Goal: Information Seeking & Learning: Compare options

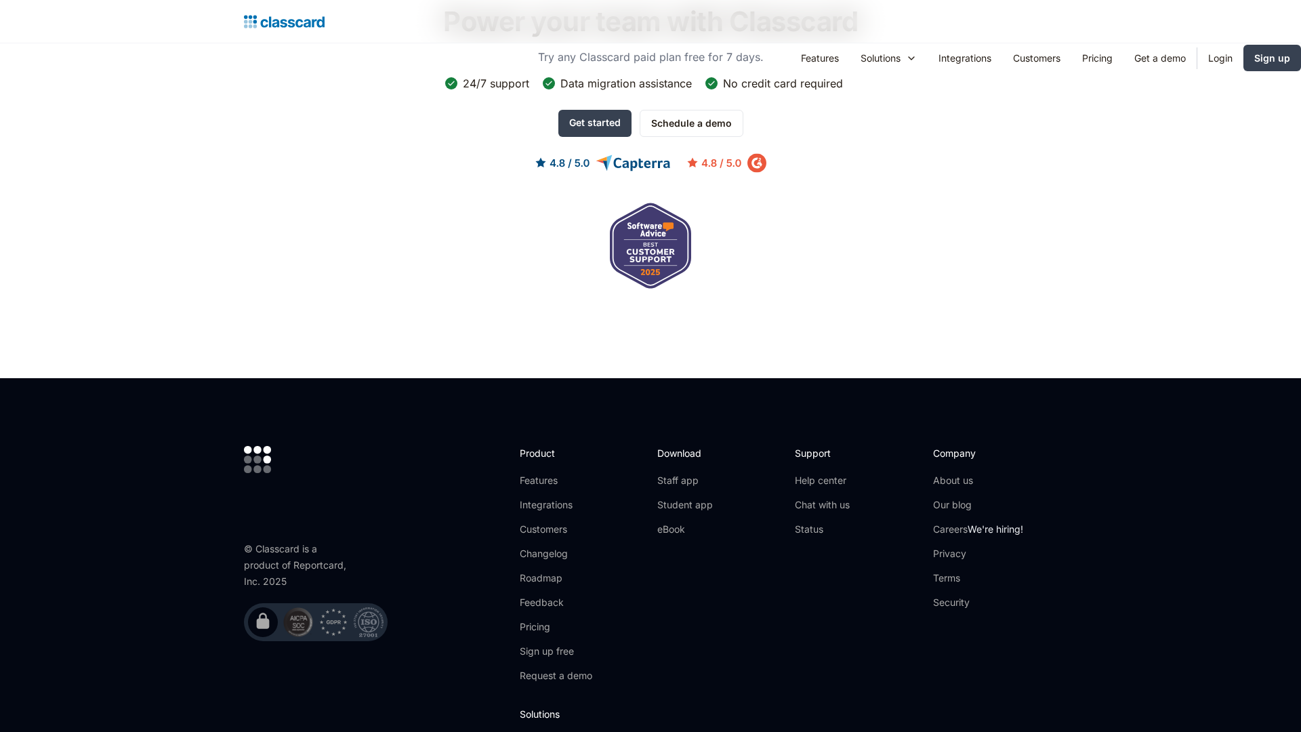
scroll to position [1325, 0]
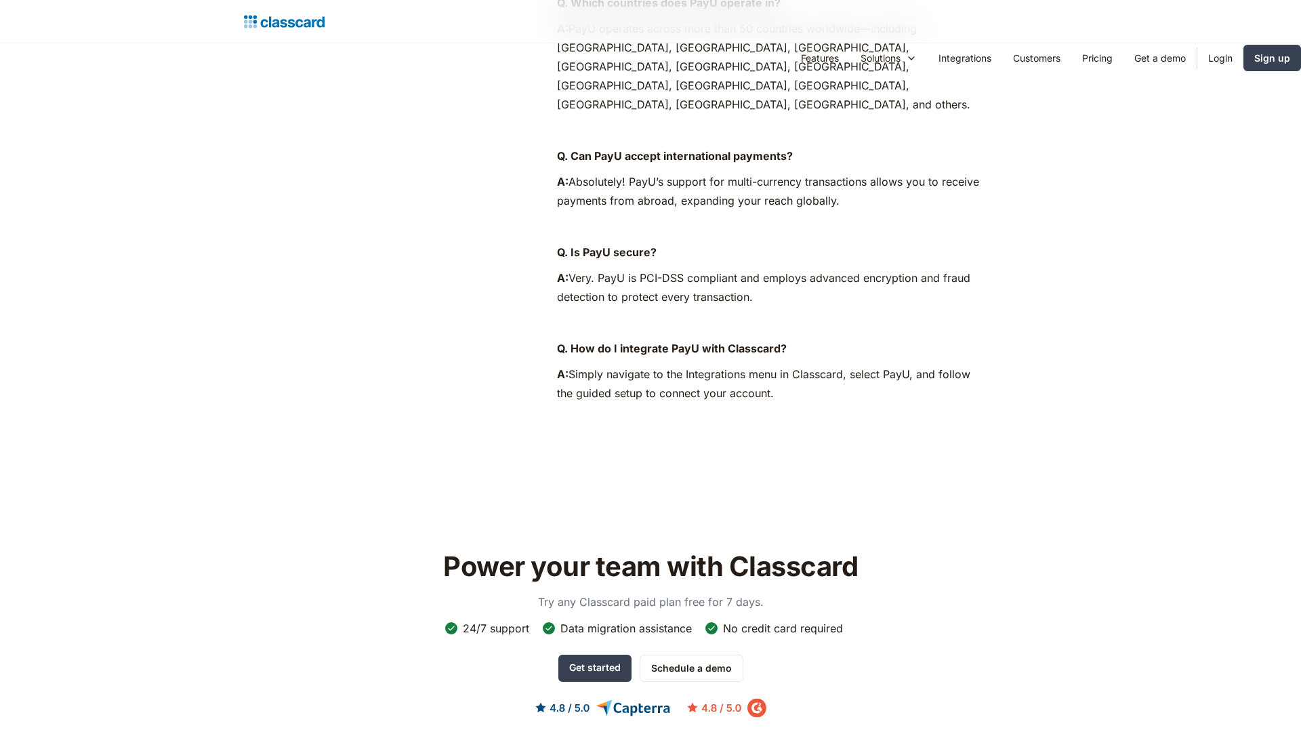
scroll to position [1354, 0]
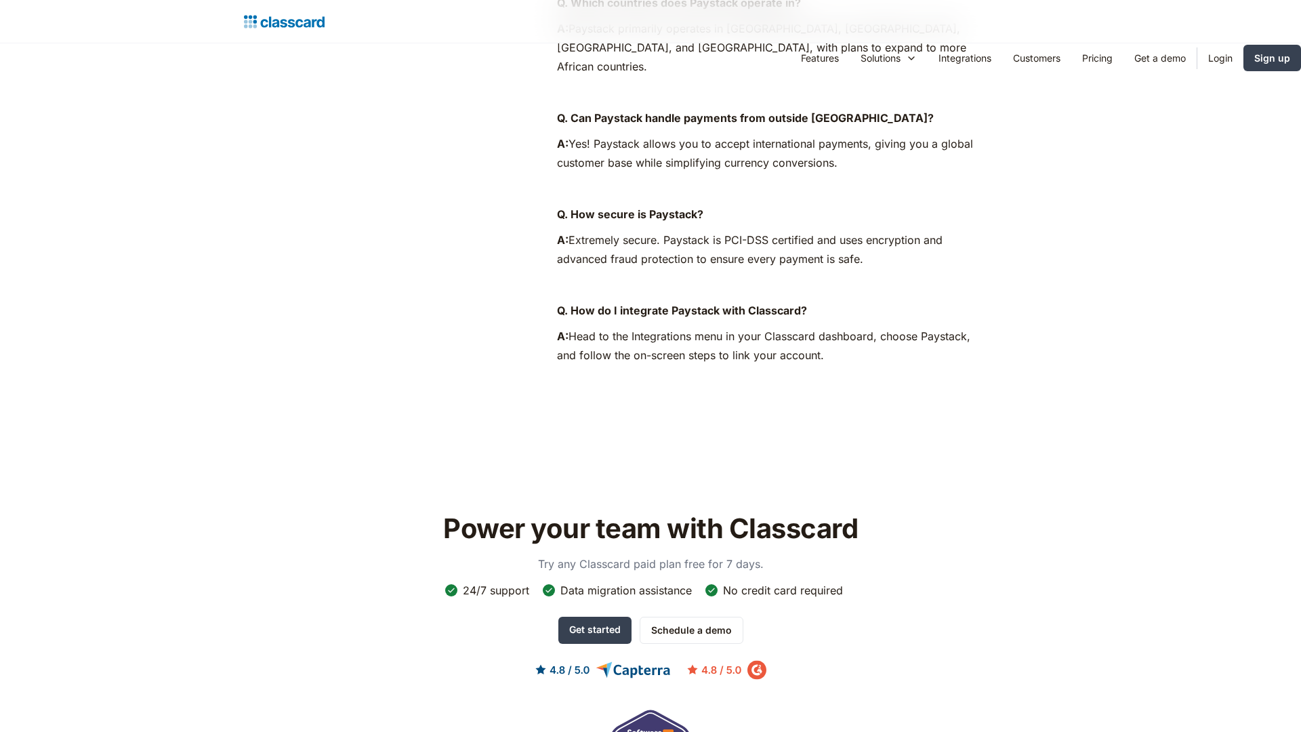
scroll to position [1335, 0]
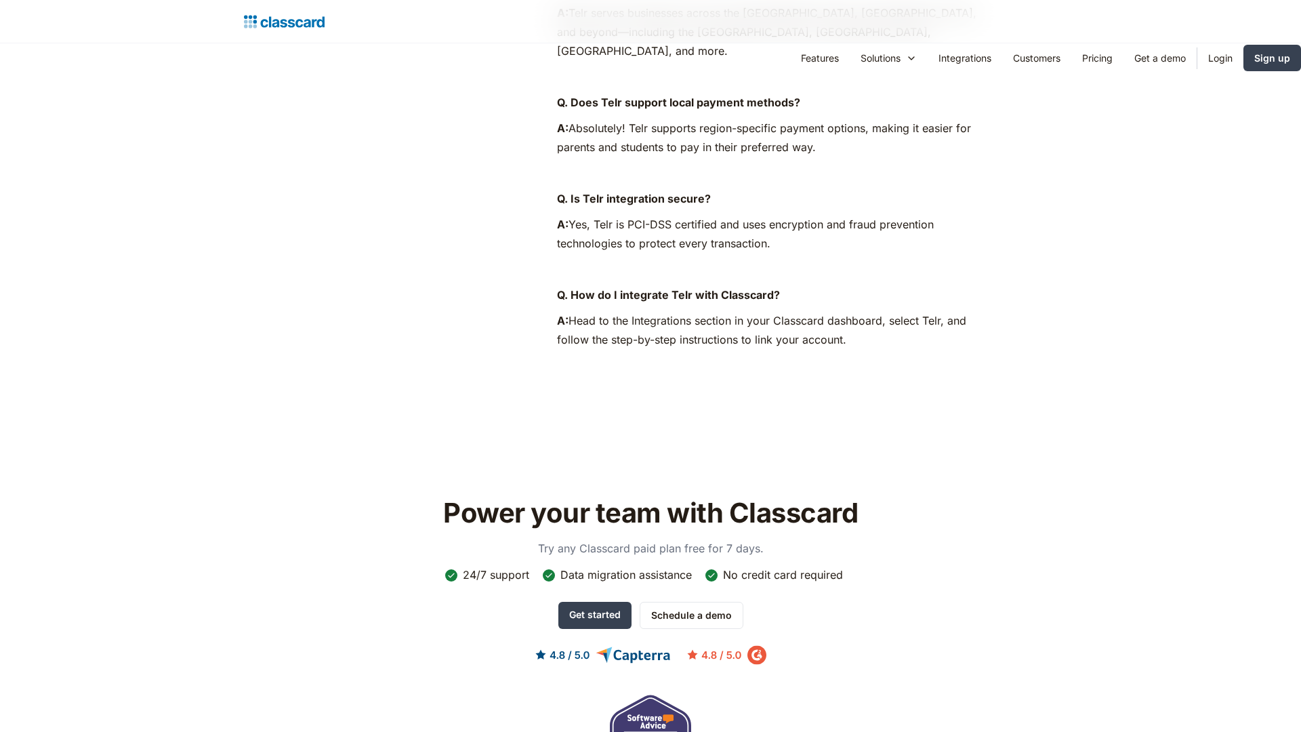
scroll to position [1320, 0]
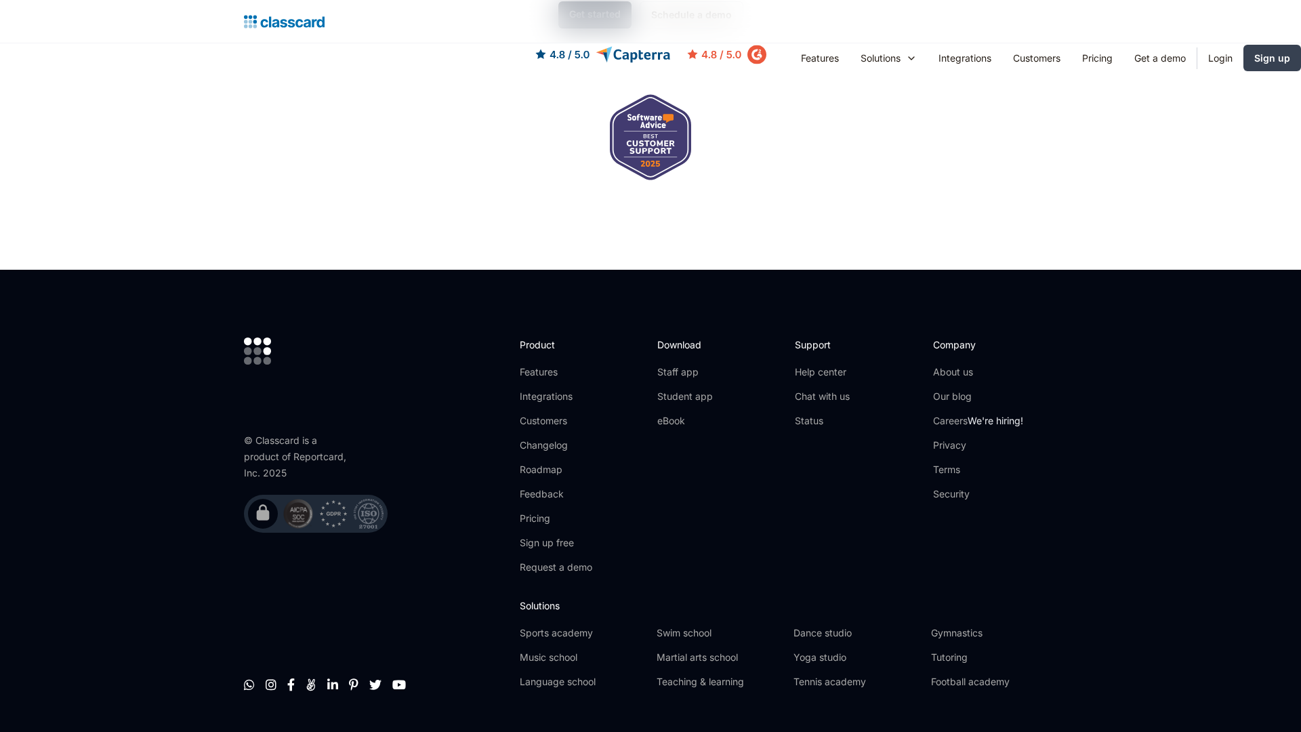
scroll to position [1380, 0]
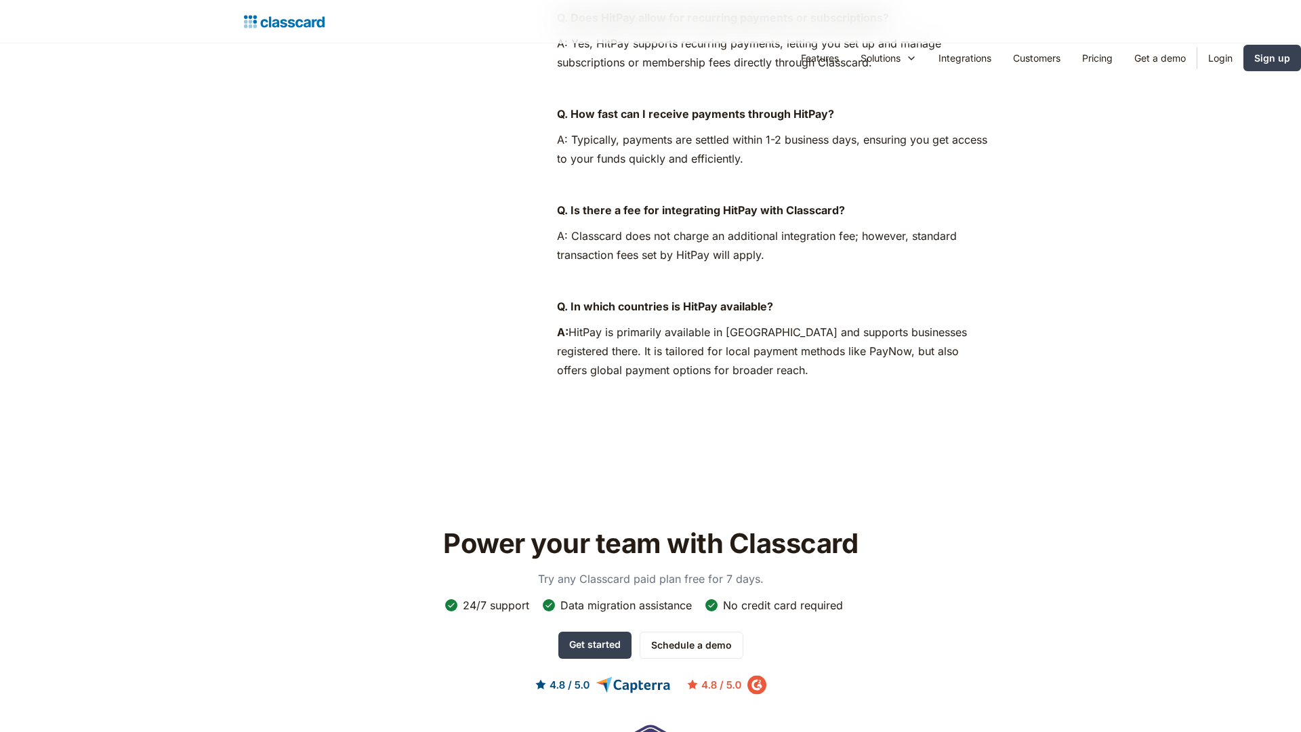
scroll to position [1354, 0]
